Goal: Task Accomplishment & Management: Manage account settings

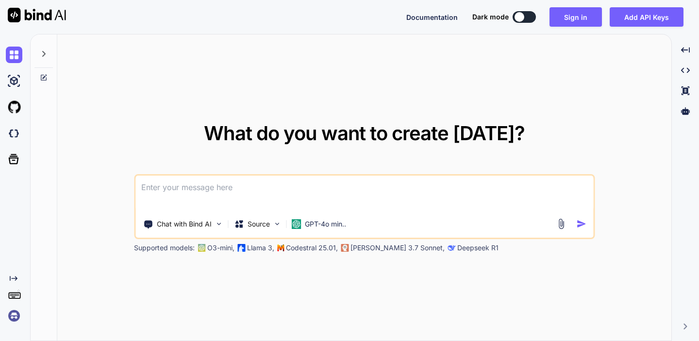
type textarea "x"
click at [577, 31] on div "Documentation Dark mode Sign in Add API Keys Created with Pixso." at bounding box center [349, 17] width 699 height 34
click at [576, 18] on button "Sign in" at bounding box center [576, 16] width 52 height 19
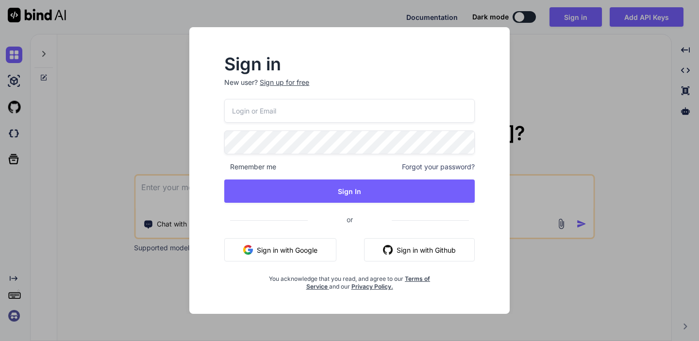
click at [293, 109] on input "email" at bounding box center [349, 111] width 251 height 24
type input "shefal"
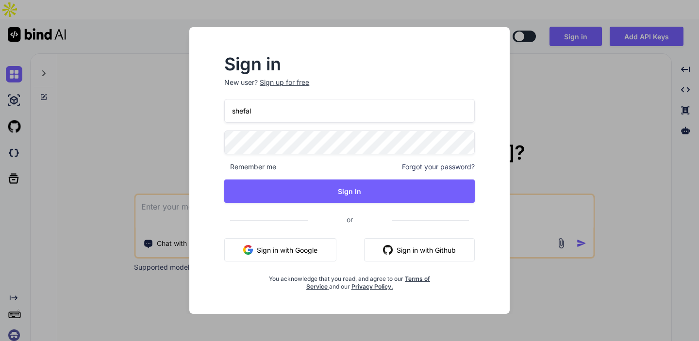
type textarea "x"
type input "shefal"
click at [281, 251] on button "Sign in with Google" at bounding box center [280, 249] width 112 height 23
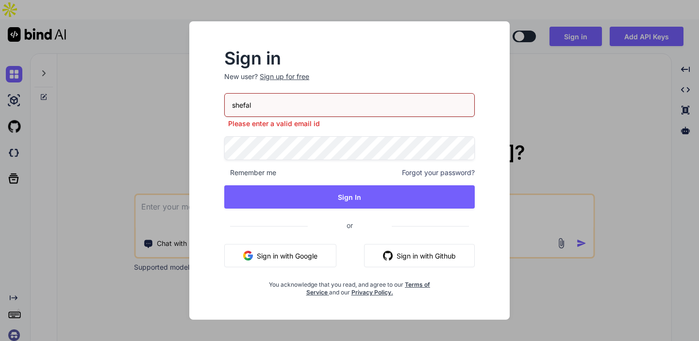
click at [275, 253] on button "Sign in with Google" at bounding box center [280, 255] width 112 height 23
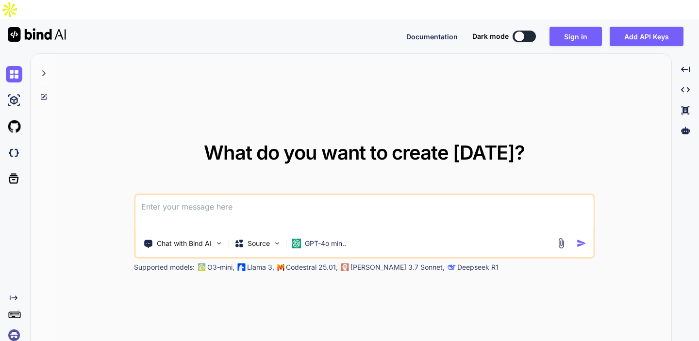
click at [224, 198] on textarea at bounding box center [364, 213] width 458 height 36
click at [578, 27] on button "Sign in" at bounding box center [576, 36] width 52 height 19
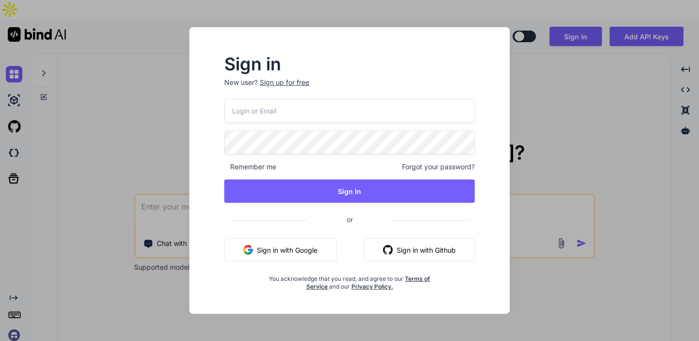
click at [292, 243] on button "Sign in with Google" at bounding box center [280, 249] width 112 height 23
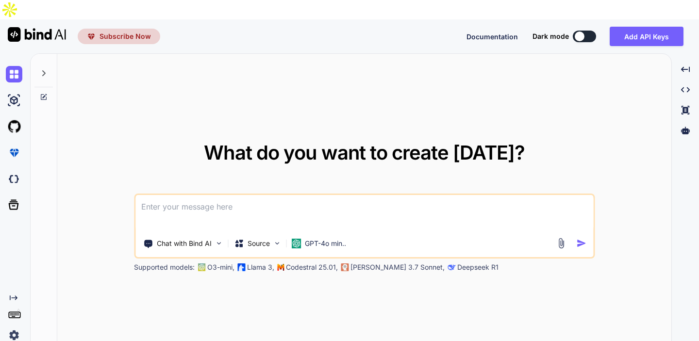
click at [123, 32] on span "Subscribe Now" at bounding box center [125, 37] width 51 height 10
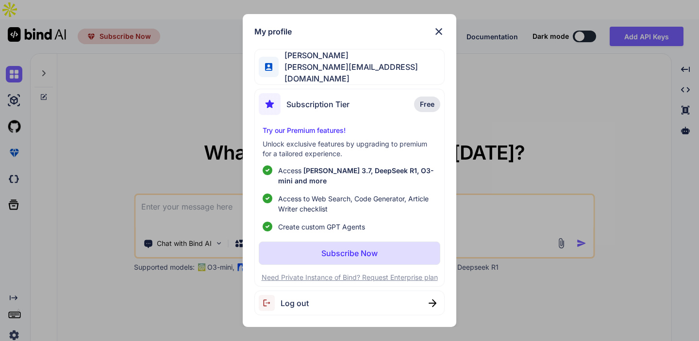
click at [439, 35] on img at bounding box center [439, 32] width 12 height 12
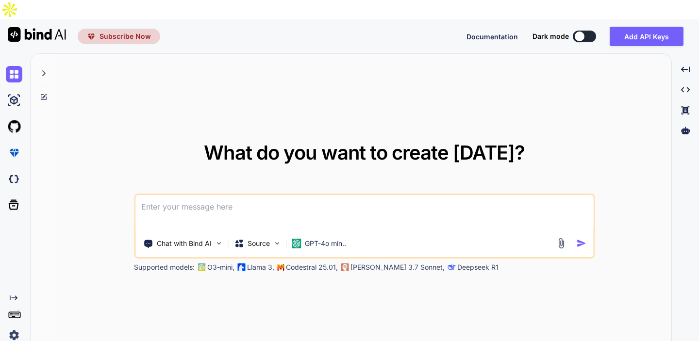
click at [15, 327] on img at bounding box center [14, 335] width 17 height 17
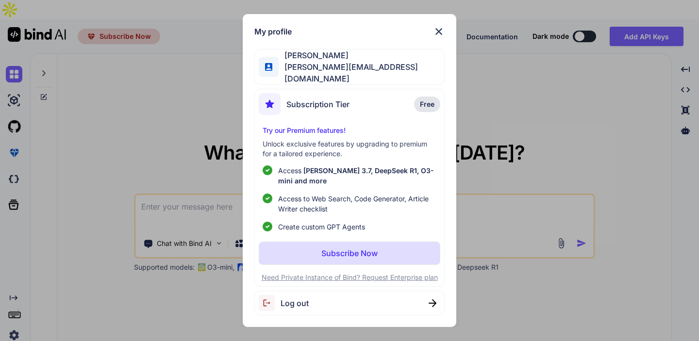
click at [16, 299] on div "My profile [PERSON_NAME] [PERSON_NAME][EMAIL_ADDRESS][DOMAIN_NAME] Subscription…" at bounding box center [349, 170] width 699 height 341
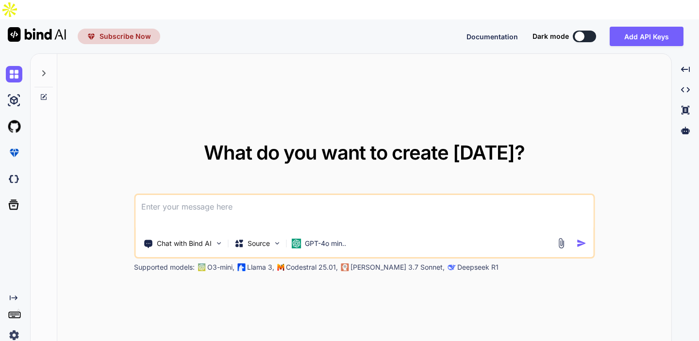
click at [16, 313] on rect at bounding box center [14, 316] width 11 height 6
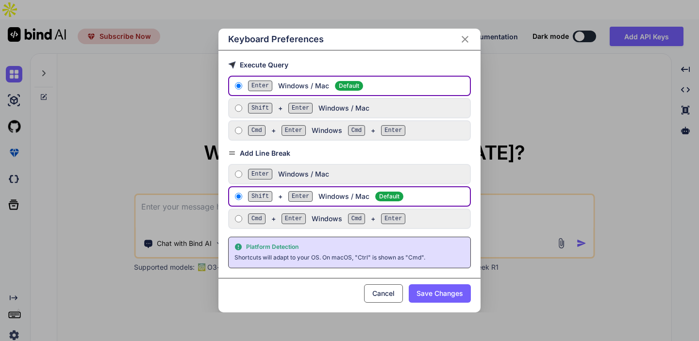
click at [9, 326] on div "Keyboard Preferences Execute Query Enter Windows / Mac Default Shift + Enter Wi…" at bounding box center [349, 170] width 699 height 341
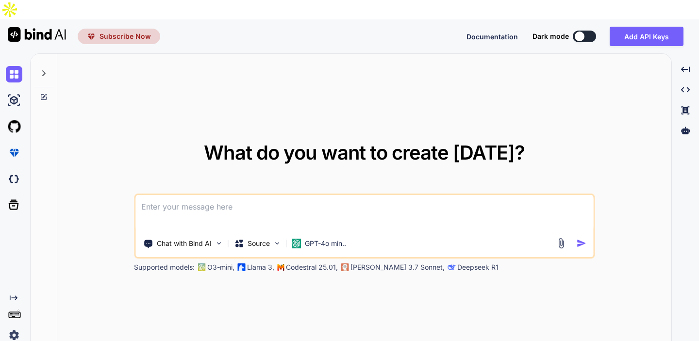
click at [16, 327] on img at bounding box center [14, 335] width 17 height 17
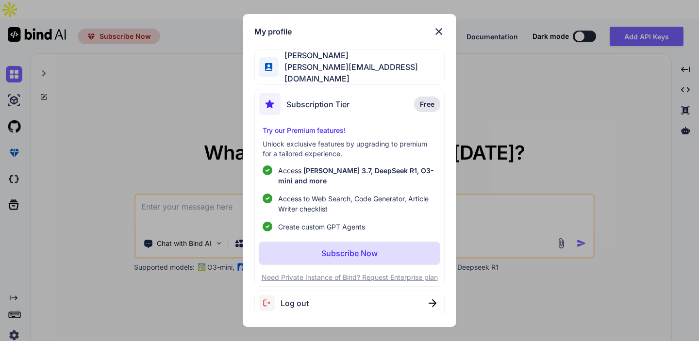
click at [382, 299] on div "Log out" at bounding box center [349, 303] width 190 height 25
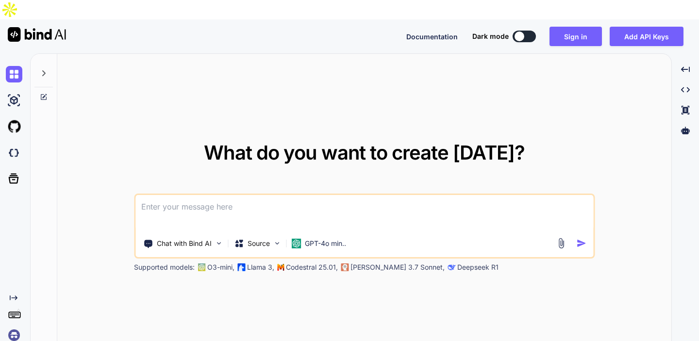
click at [45, 69] on icon at bounding box center [44, 73] width 8 height 8
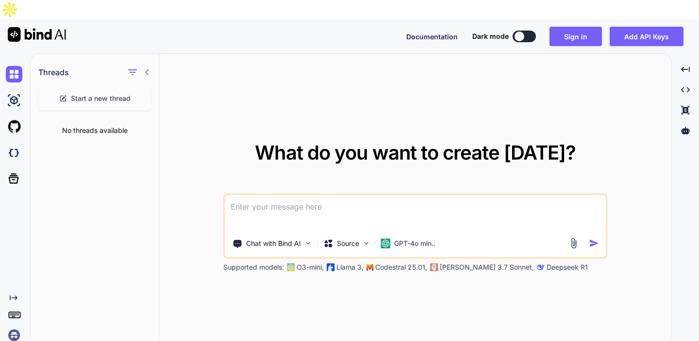
click at [145, 68] on icon at bounding box center [147, 72] width 8 height 8
type textarea "x"
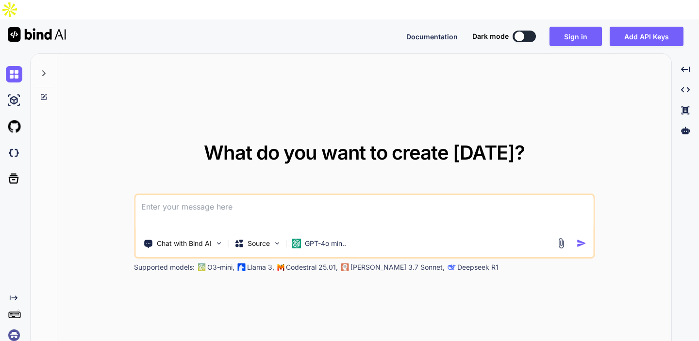
click at [11, 273] on div "Created with Pixso." at bounding box center [13, 202] width 26 height 283
click at [12, 294] on icon "Created with Pixso." at bounding box center [14, 298] width 8 height 8
